Goal: Task Accomplishment & Management: Manage account settings

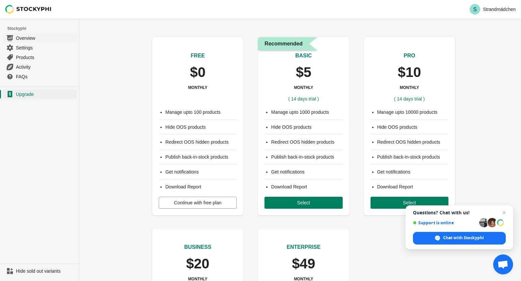
click at [31, 39] on span "Overview" at bounding box center [45, 38] width 59 height 7
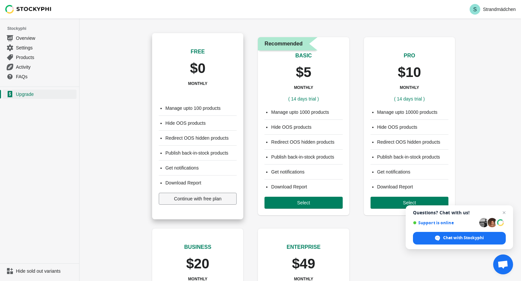
click at [194, 202] on button "Continue with free plan" at bounding box center [198, 199] width 78 height 12
click at [187, 200] on span "Continue with free plan" at bounding box center [197, 198] width 47 height 5
click at [200, 200] on span "Continue with free plan" at bounding box center [197, 198] width 47 height 5
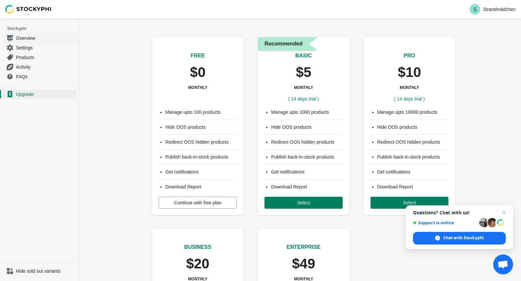
click at [44, 38] on span "Overview" at bounding box center [45, 38] width 59 height 7
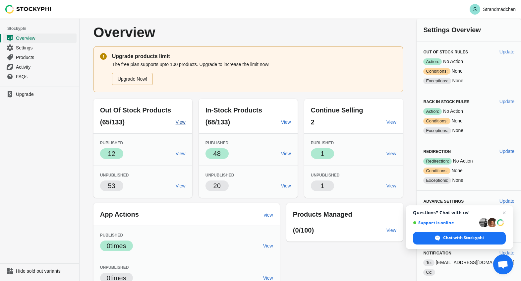
click at [186, 123] on span "View" at bounding box center [181, 121] width 10 height 5
click at [397, 121] on span "View" at bounding box center [392, 121] width 10 height 5
click at [505, 212] on span "Close chat" at bounding box center [504, 213] width 8 height 8
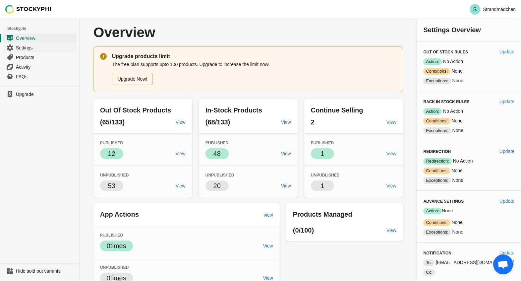
click at [29, 50] on span "Settings" at bounding box center [45, 47] width 59 height 7
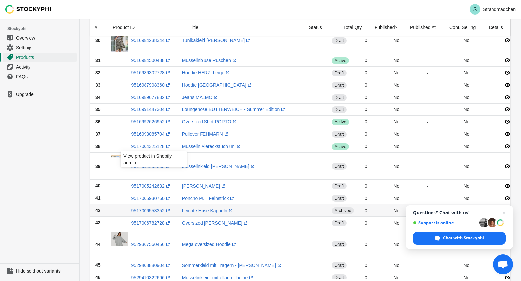
scroll to position [602, 0]
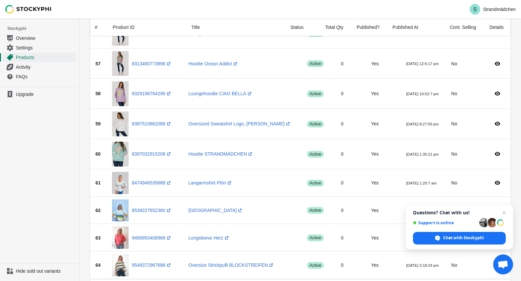
scroll to position [169, 0]
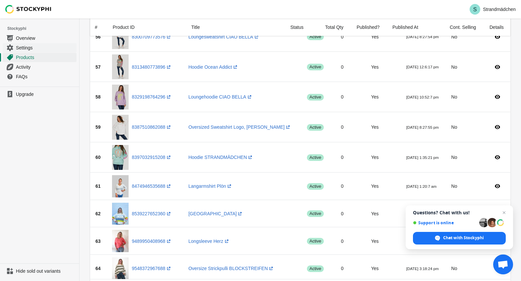
click at [36, 48] on span "Settings" at bounding box center [45, 47] width 59 height 7
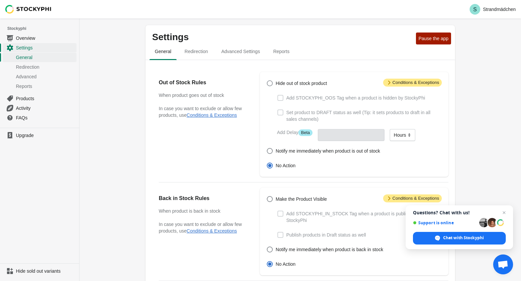
click at [301, 86] on span "Hide out of stock product" at bounding box center [301, 83] width 51 height 7
click at [267, 81] on input "Hide out of stock product" at bounding box center [267, 80] width 0 height 0
radio input "true"
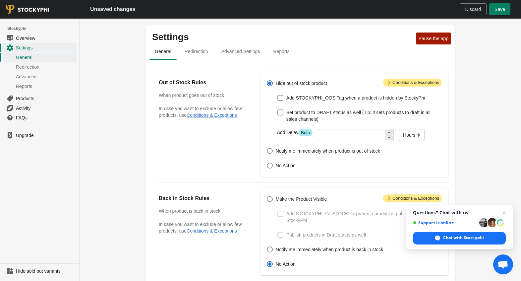
click at [281, 98] on span at bounding box center [281, 98] width 6 height 6
click at [278, 95] on input "Add STOCKYPHI_OOS Tag when a product is hidden by StockyPhi" at bounding box center [278, 95] width 0 height 0
checkbox input "true"
click at [270, 151] on span at bounding box center [270, 151] width 6 height 6
click at [267, 148] on input "Notify me immediately when product is out of stock" at bounding box center [267, 148] width 0 height 0
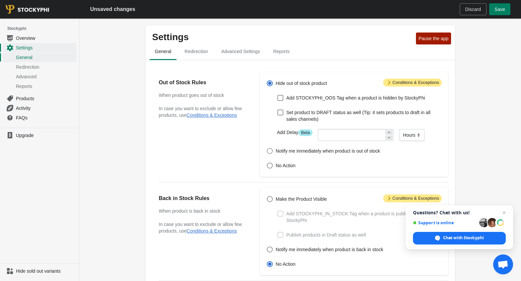
radio input "true"
checkbox input "false"
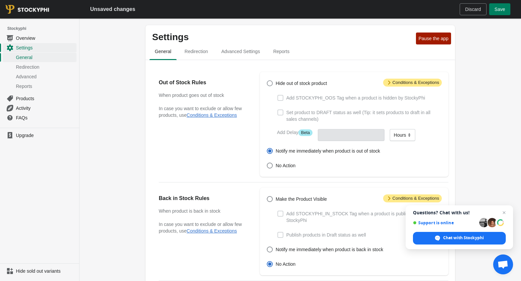
click at [273, 85] on span at bounding box center [270, 83] width 7 height 7
click at [267, 81] on input "Hide out of stock product" at bounding box center [267, 80] width 0 height 0
radio input "true"
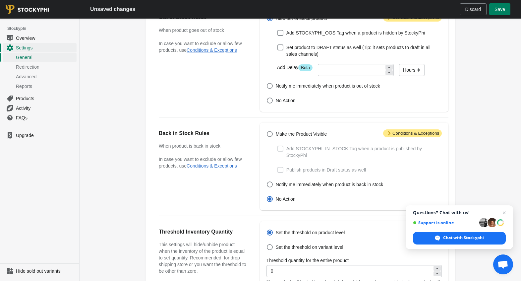
scroll to position [66, 0]
click at [280, 133] on span "Make the Product Visible" at bounding box center [301, 133] width 51 height 7
click at [267, 131] on input "Make the Product Visible" at bounding box center [267, 130] width 0 height 0
radio input "true"
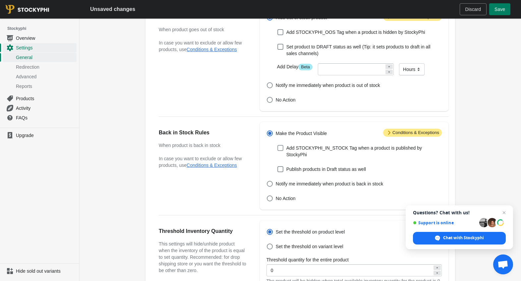
click at [283, 151] on span at bounding box center [281, 148] width 6 height 6
click at [278, 145] on input "Add STOCKYPHI_IN_STOCK Tag when a product is published by StockyPhi" at bounding box center [278, 145] width 0 height 0
checkbox input "true"
drag, startPoint x: 281, startPoint y: 31, endPoint x: 281, endPoint y: 40, distance: 9.0
click at [281, 31] on span at bounding box center [281, 32] width 6 height 6
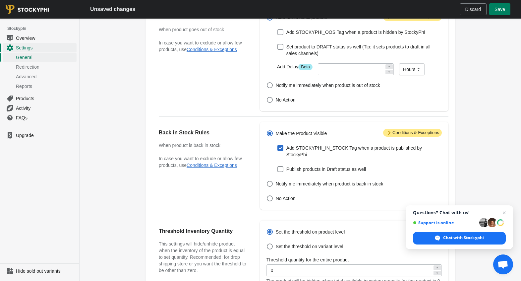
click at [278, 30] on input "Add STOCKYPHI_OOS Tag when a product is hidden by StockyPhi" at bounding box center [278, 29] width 0 height 0
checkbox input "true"
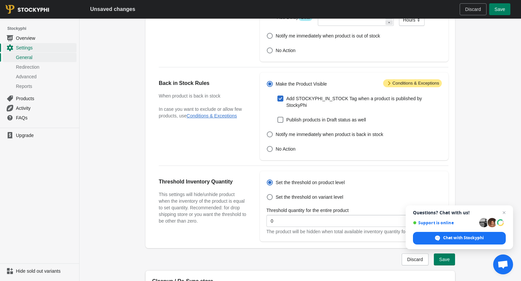
scroll to position [113, 0]
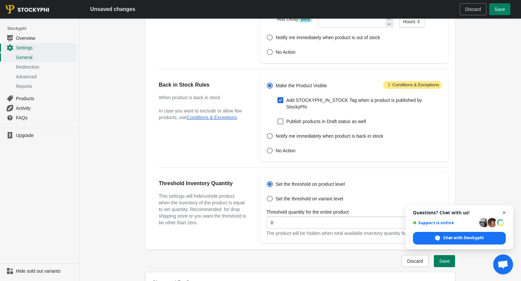
click at [504, 212] on span "Close chat" at bounding box center [504, 213] width 8 height 8
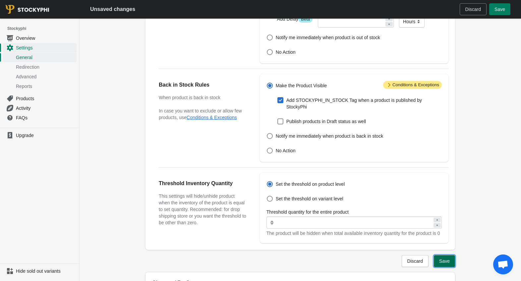
click at [445, 264] on span "Save" at bounding box center [444, 260] width 11 height 5
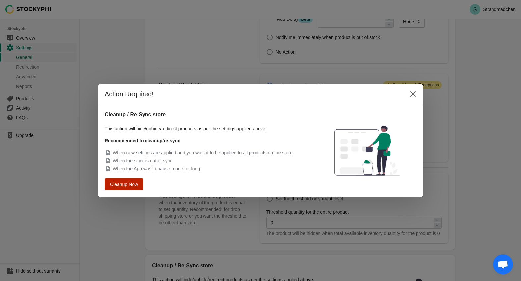
click at [116, 184] on span "Cleanup Now" at bounding box center [123, 184] width 25 height 5
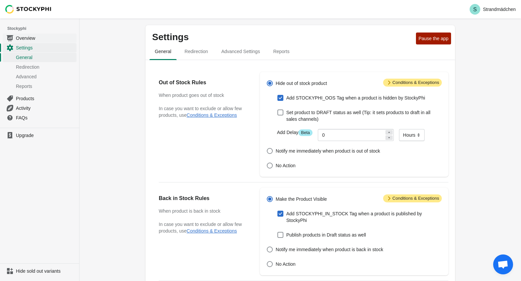
click at [25, 38] on span "Overview" at bounding box center [45, 38] width 59 height 7
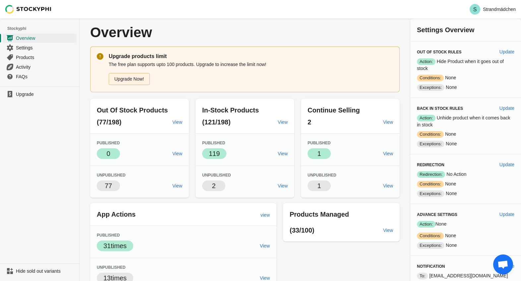
click at [130, 80] on link "Upgrade Now!" at bounding box center [129, 79] width 41 height 12
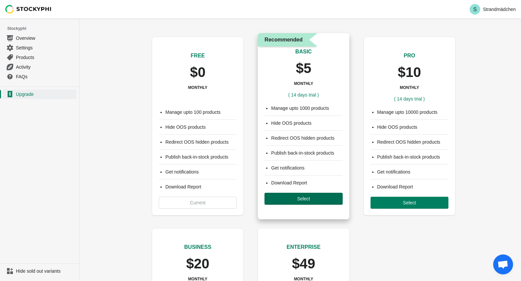
click at [315, 200] on span "Select" at bounding box center [303, 198] width 67 height 5
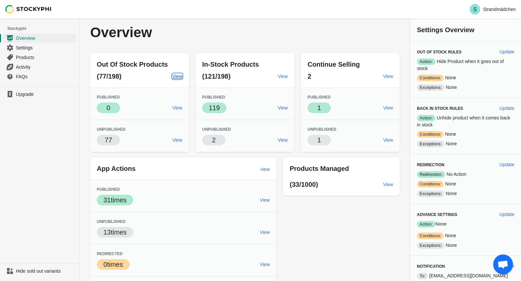
click at [179, 76] on span "View" at bounding box center [177, 76] width 10 height 5
click at [177, 142] on span "View" at bounding box center [177, 139] width 10 height 5
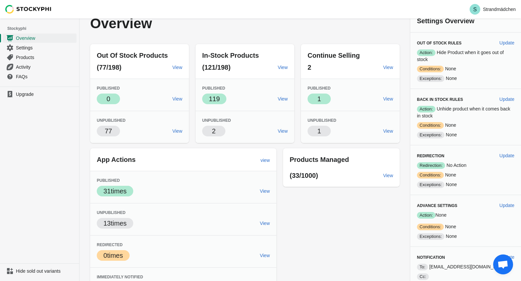
scroll to position [13, 0]
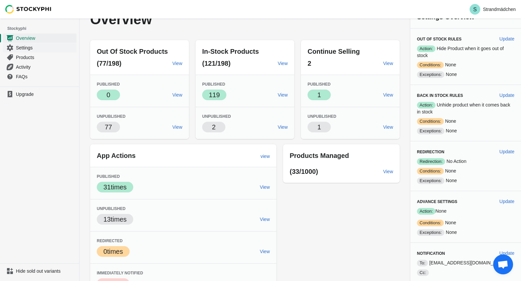
click at [35, 47] on span "Settings" at bounding box center [45, 47] width 59 height 7
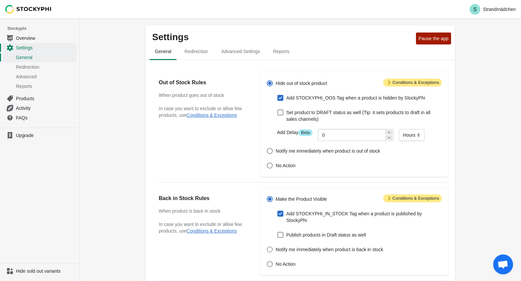
click at [271, 250] on span at bounding box center [270, 249] width 6 height 6
click at [267, 247] on input "Notify me immediately when product is back in stock" at bounding box center [267, 246] width 0 height 0
radio input "true"
checkbox input "false"
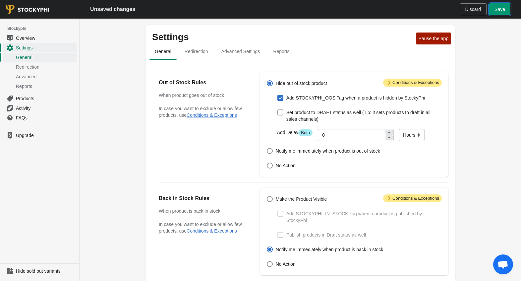
click at [504, 10] on span "Save" at bounding box center [500, 9] width 11 height 5
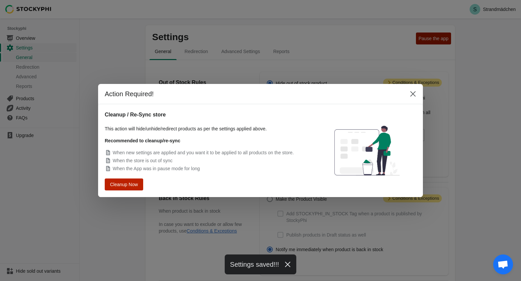
click at [136, 180] on button "Cleanup Now" at bounding box center [123, 184] width 35 height 11
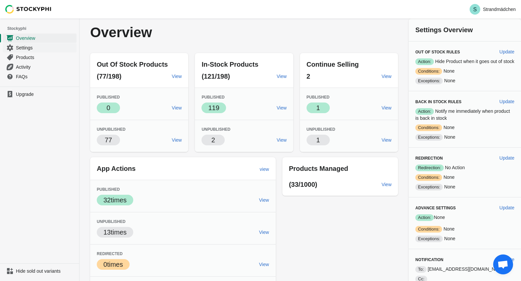
click at [25, 46] on span "Settings" at bounding box center [45, 47] width 59 height 7
